Goal: Find specific page/section: Find specific page/section

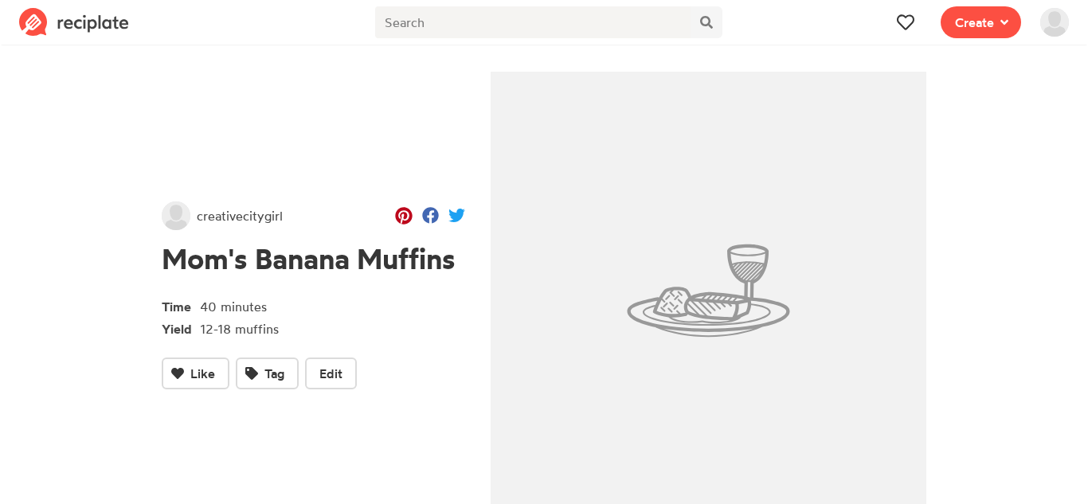
click at [1061, 24] on img at bounding box center [1054, 22] width 29 height 29
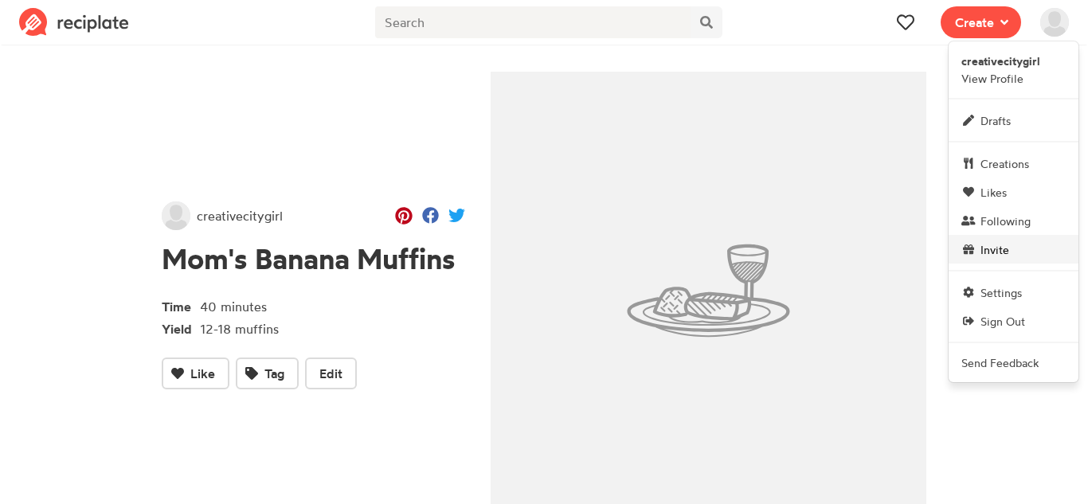
click at [984, 256] on span "Invite" at bounding box center [994, 249] width 29 height 17
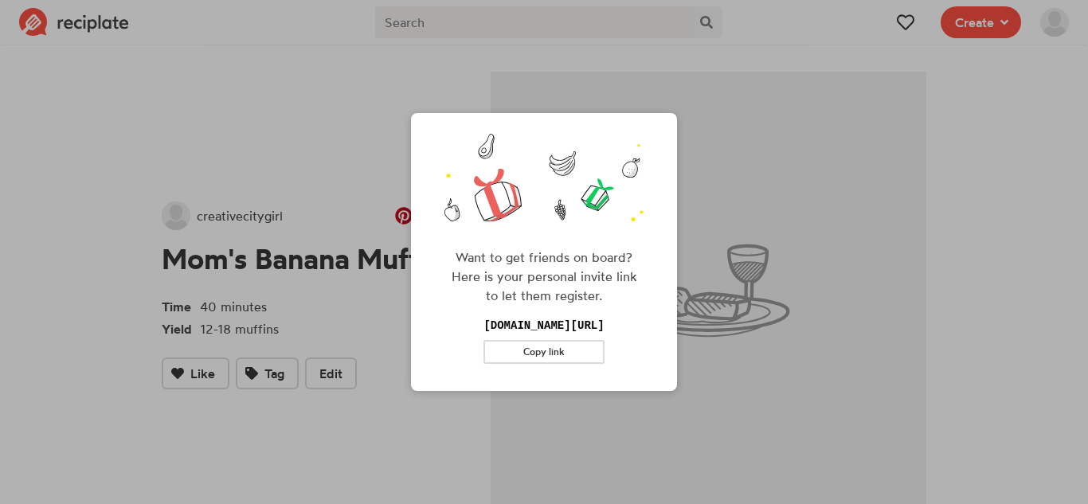
click at [1058, 18] on div "Want to get friends on board? Here is your personal invite link to let them reg…" at bounding box center [544, 252] width 1088 height 504
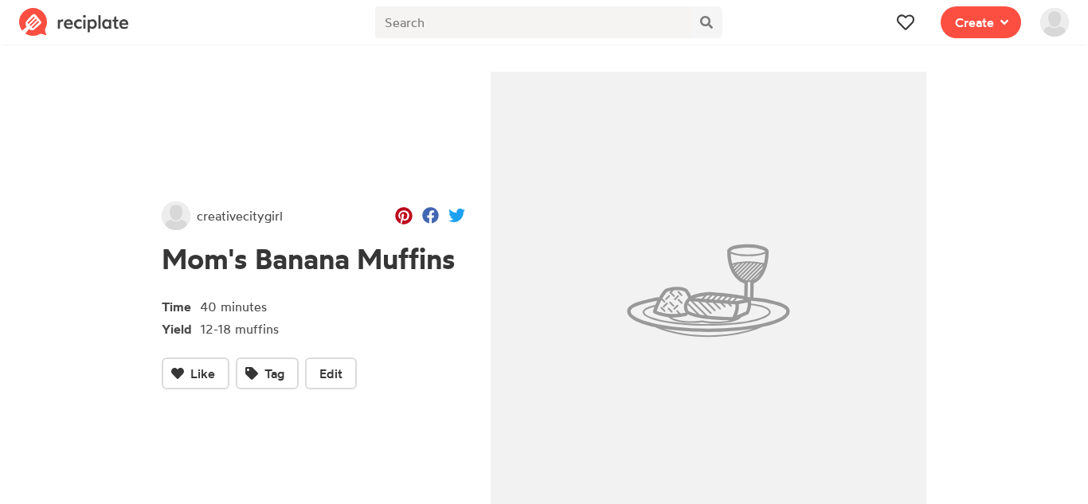
click at [1053, 26] on img at bounding box center [1054, 22] width 29 height 29
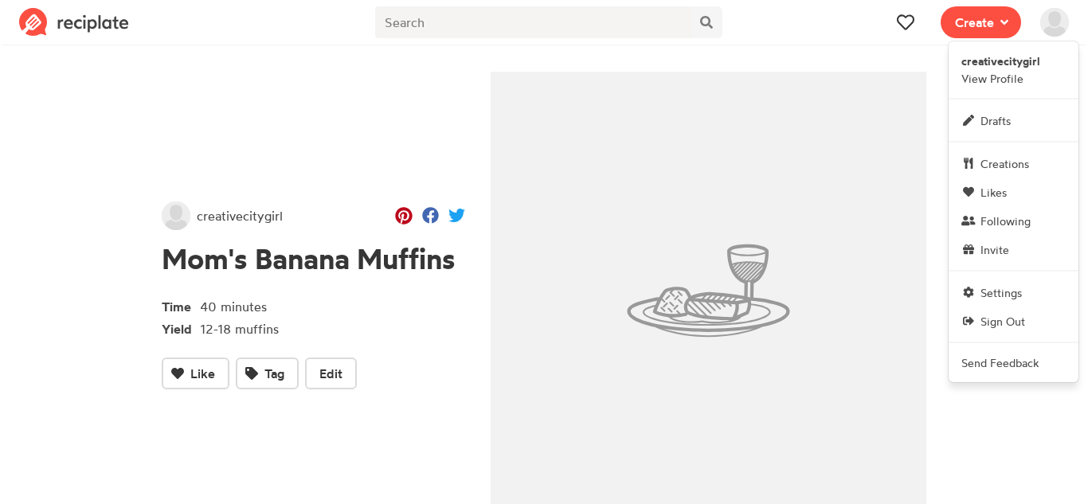
click at [88, 235] on section "creativecitygirl Mom's Banana Muffins Time 40 minutes Yield 12-18 muffins Like …" at bounding box center [544, 483] width 1088 height 868
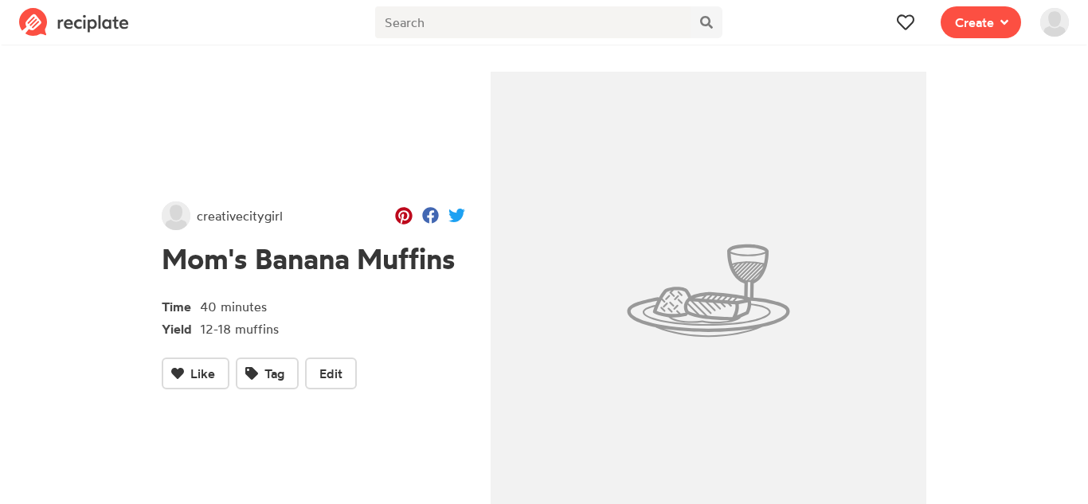
click at [1053, 24] on img at bounding box center [1054, 22] width 29 height 29
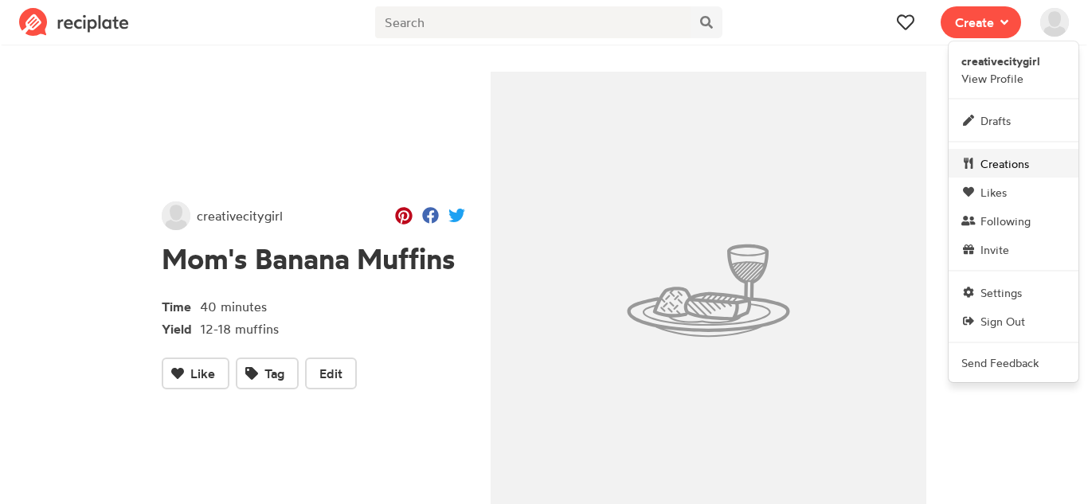
click at [1023, 165] on span "Creations" at bounding box center [1004, 163] width 49 height 17
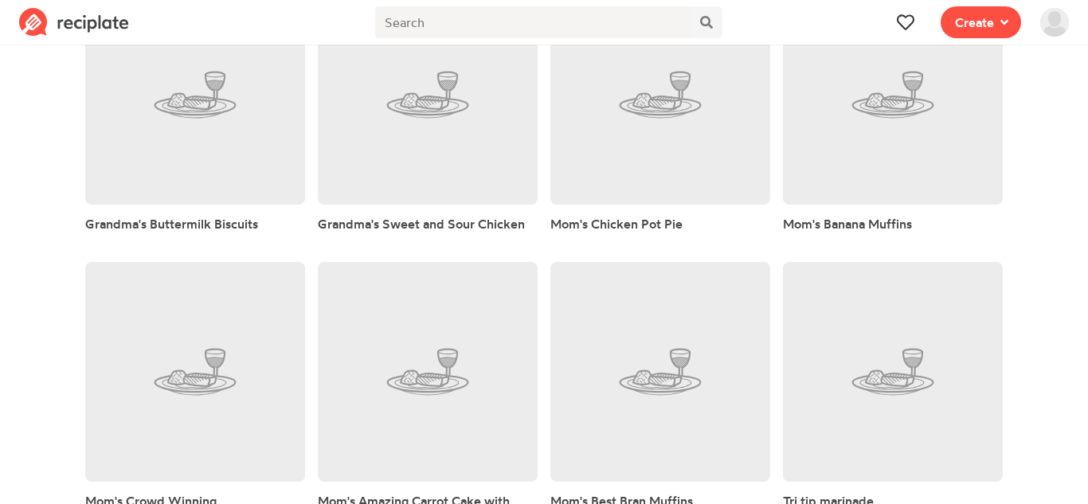
scroll to position [23, 0]
